Goal: Find specific page/section: Find specific page/section

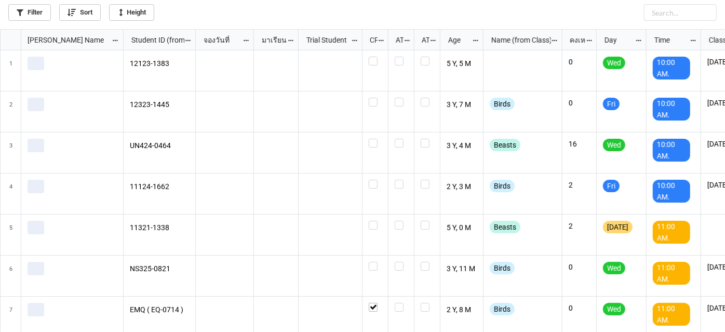
scroll to position [297, 720]
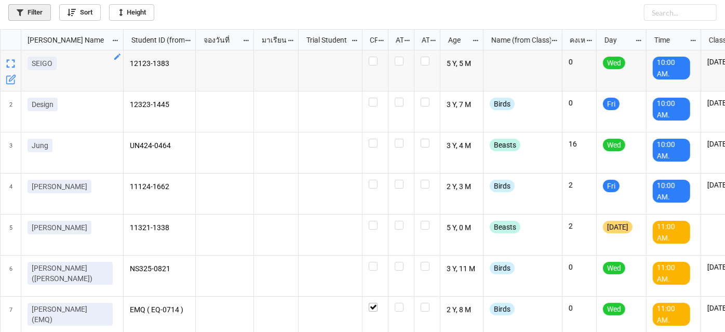
click at [30, 16] on link "Filter" at bounding box center [29, 12] width 43 height 17
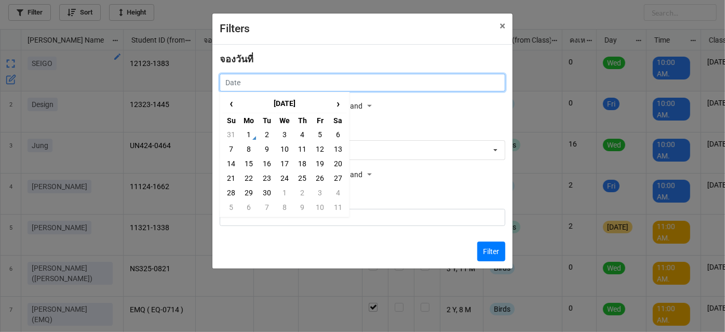
click at [283, 76] on input "text" at bounding box center [363, 83] width 286 height 18
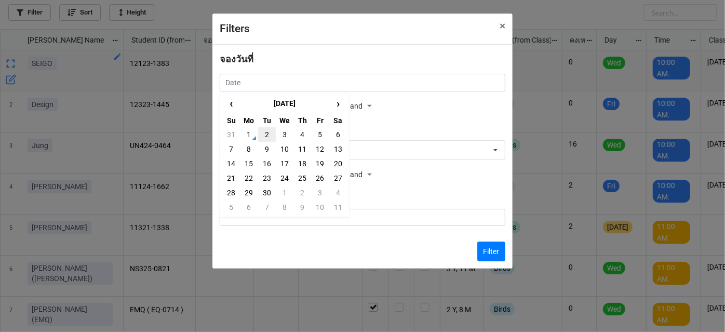
click at [263, 135] on td "2" at bounding box center [267, 134] width 18 height 15
type input "[DATE]"
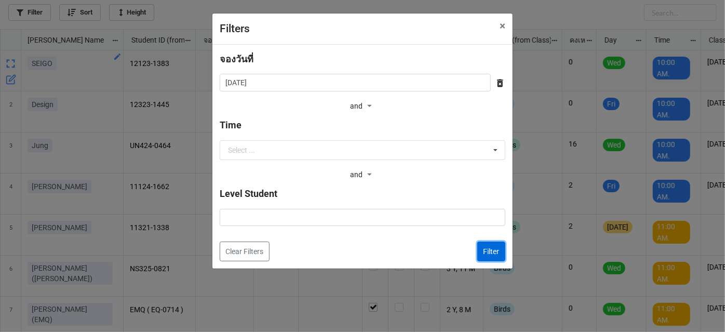
click at [478, 256] on button "Filter" at bounding box center [492, 252] width 28 height 20
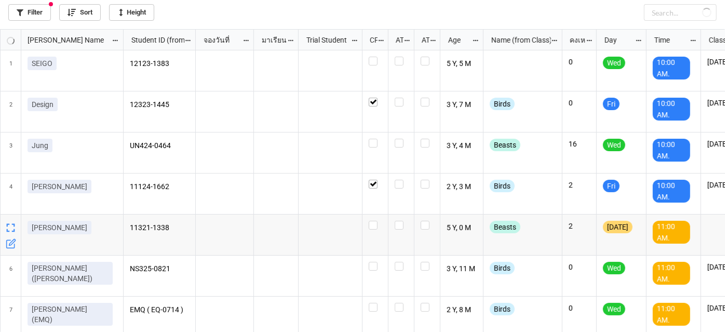
checkbox input "true"
checkbox input "false"
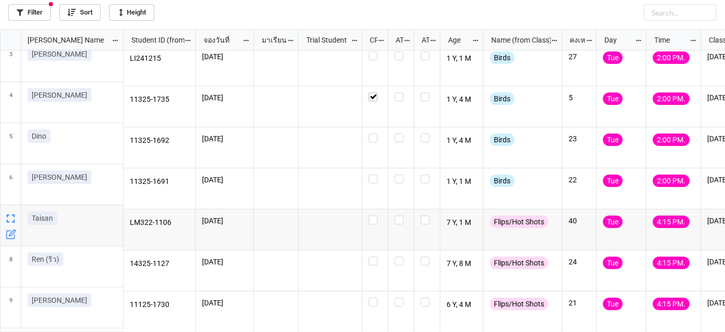
scroll to position [92, 0]
click at [35, 7] on link "Filter" at bounding box center [29, 12] width 43 height 17
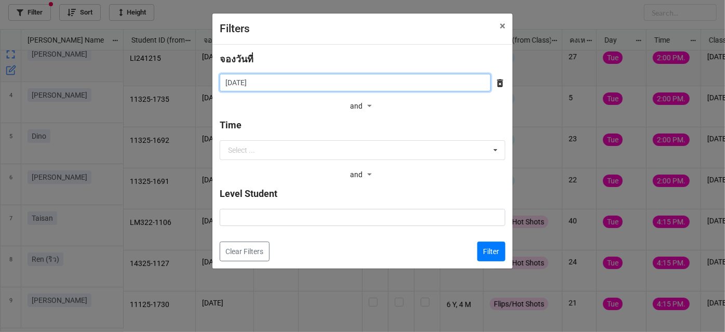
click at [254, 84] on input "[DATE]" at bounding box center [355, 83] width 271 height 18
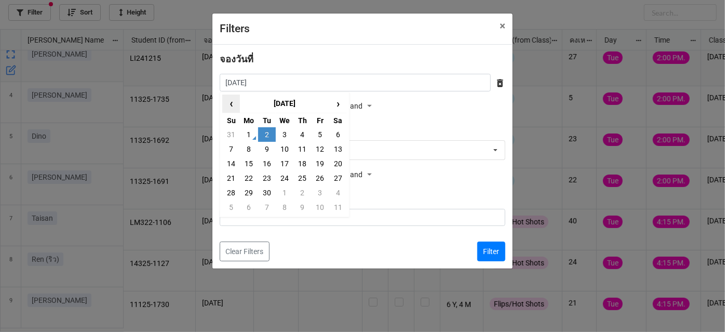
click at [229, 104] on span "‹" at bounding box center [231, 103] width 17 height 17
click at [265, 191] on td "26" at bounding box center [267, 193] width 18 height 15
type input "[DATE]"
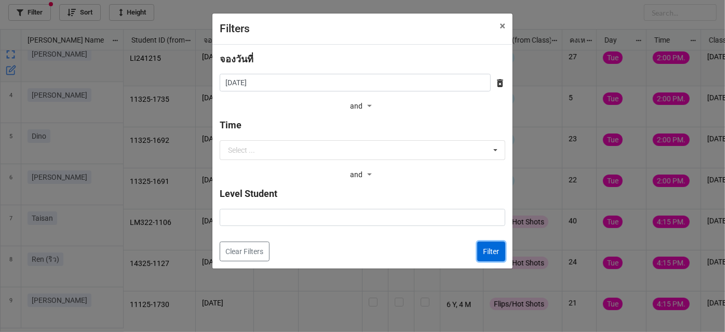
click at [490, 246] on button "Filter" at bounding box center [492, 252] width 28 height 20
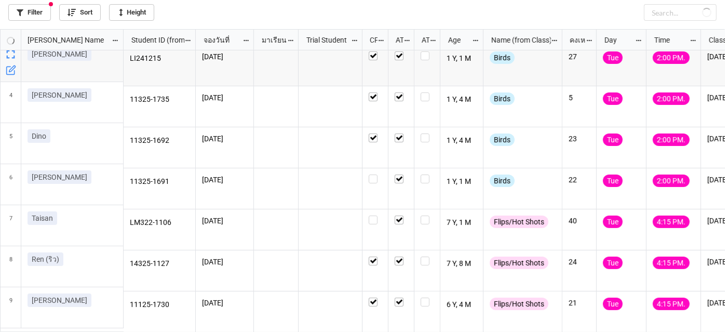
checkbox input "true"
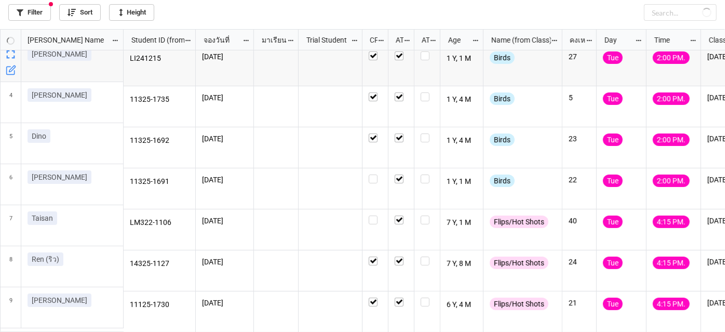
checkbox input "true"
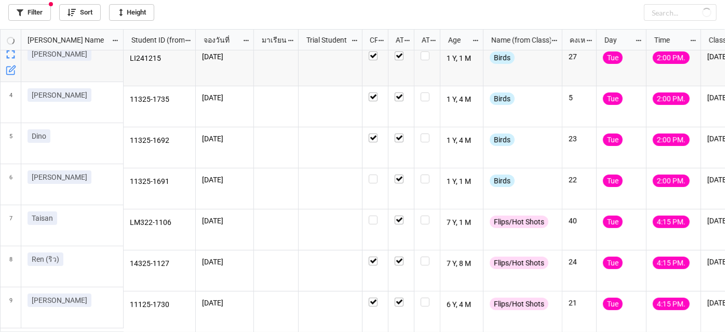
checkbox input "true"
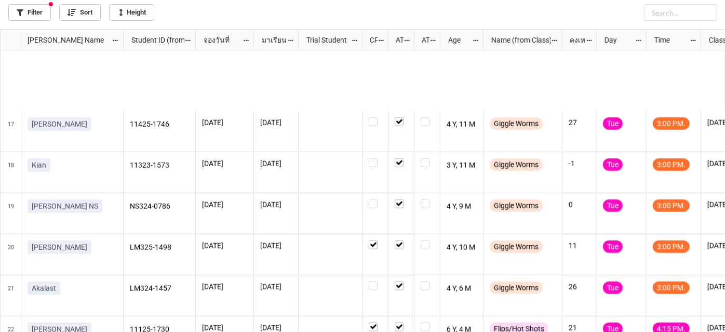
scroll to position [659, 0]
